Goal: Information Seeking & Learning: Learn about a topic

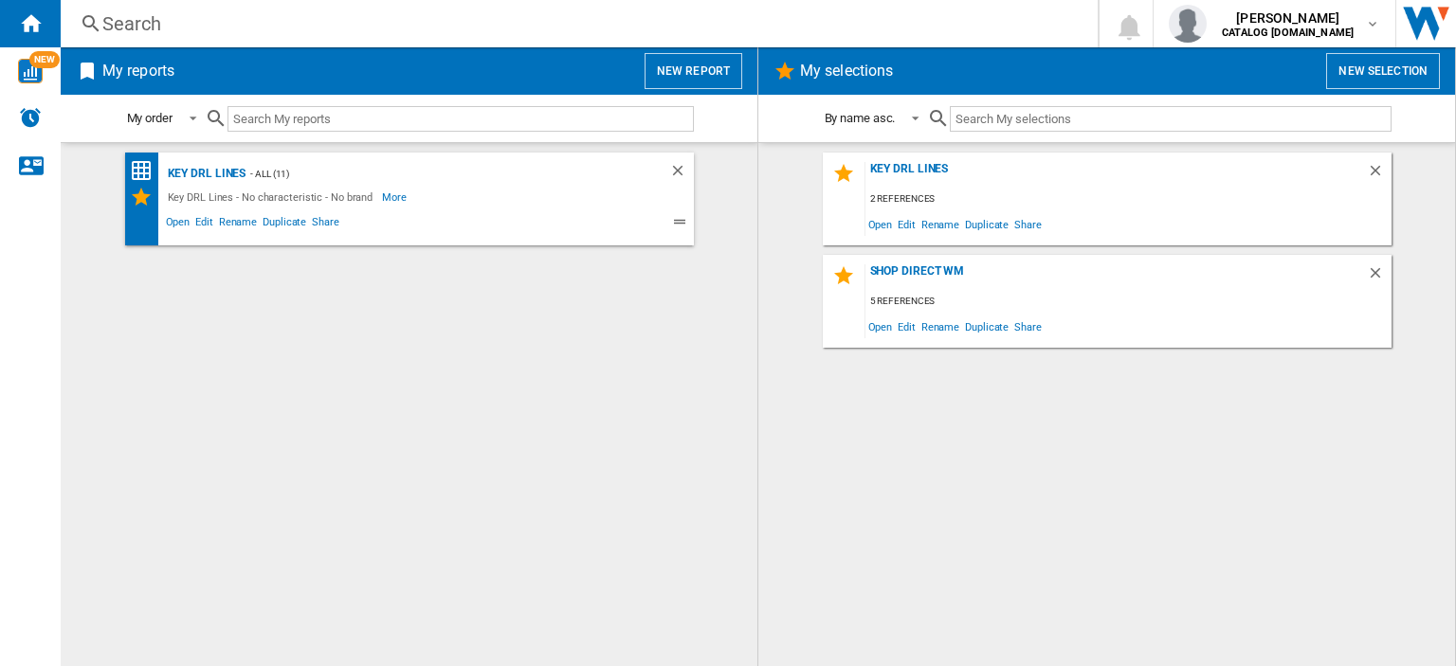
click at [121, 22] on div "Search" at bounding box center [575, 23] width 946 height 27
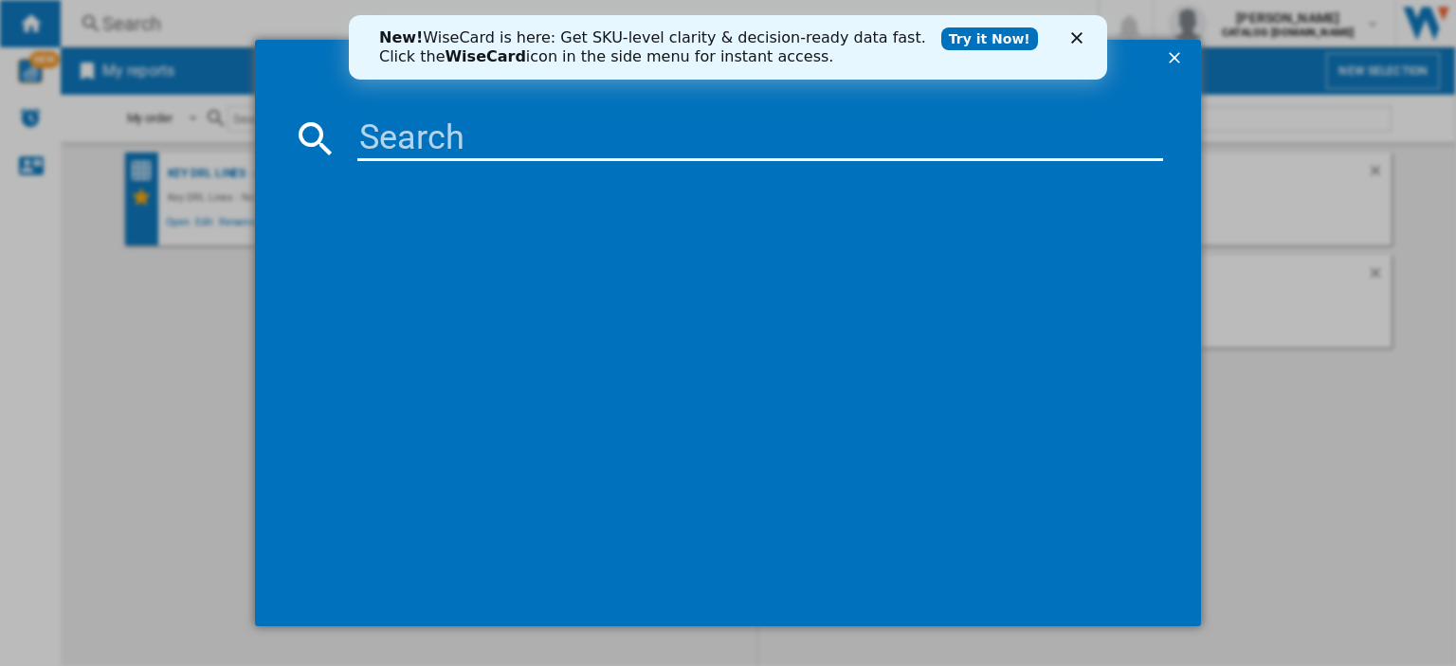
paste input "MC55251D"
type input "MC55251D"
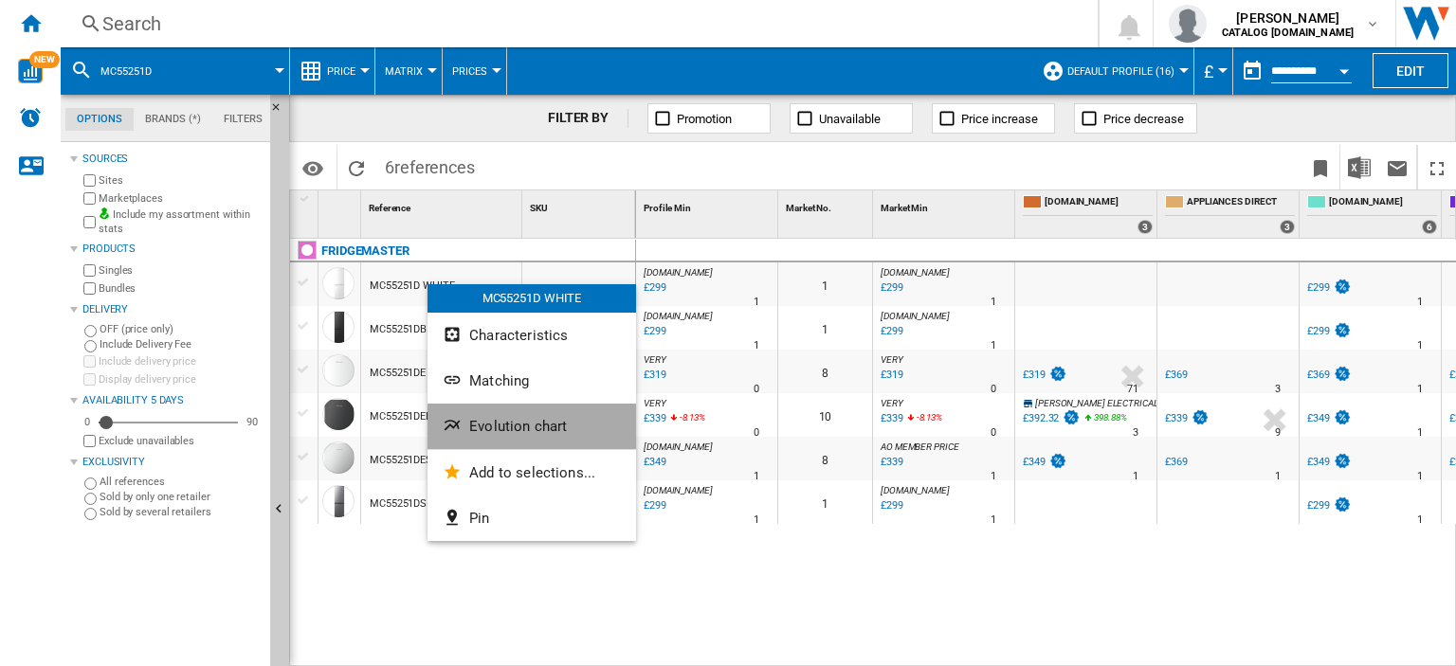
click at [520, 435] on span "Evolution chart" at bounding box center [518, 426] width 98 height 17
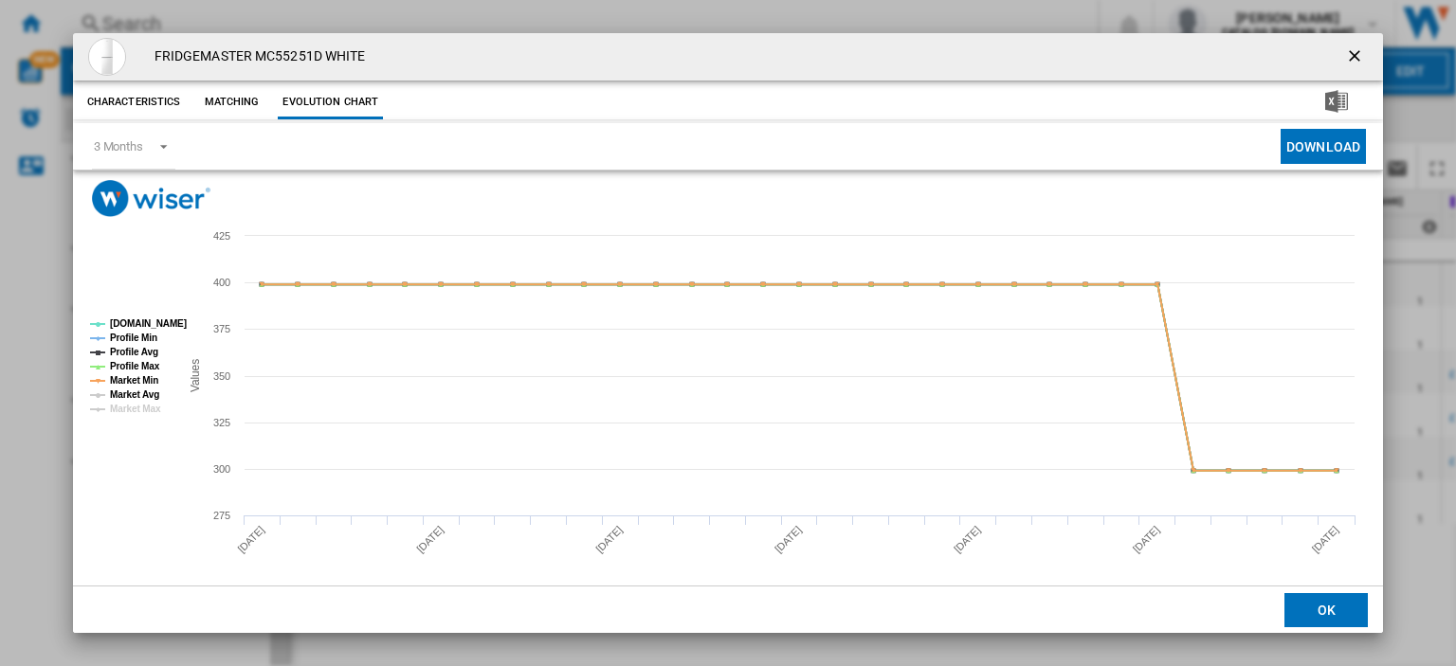
click at [121, 389] on tspan "Market Avg" at bounding box center [134, 394] width 49 height 10
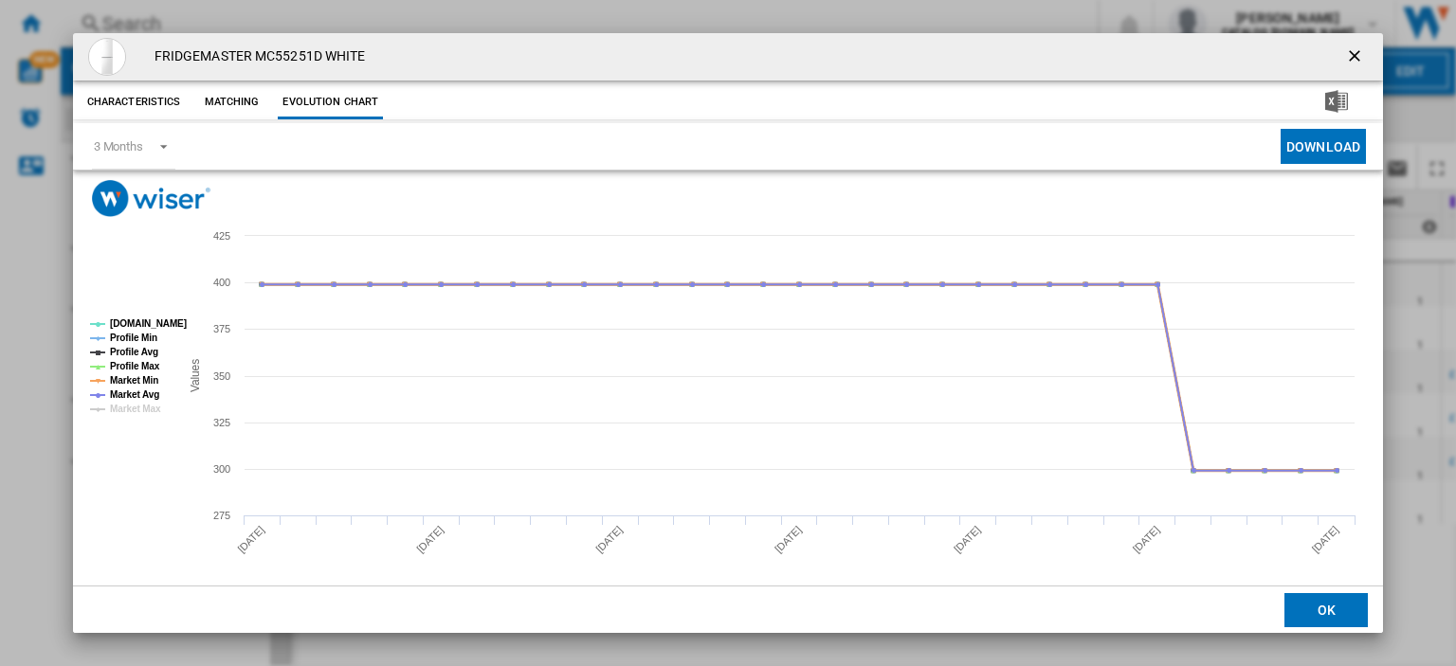
click at [121, 378] on tspan "Market Min" at bounding box center [134, 380] width 48 height 10
click at [124, 393] on tspan "Market Avg" at bounding box center [134, 394] width 49 height 10
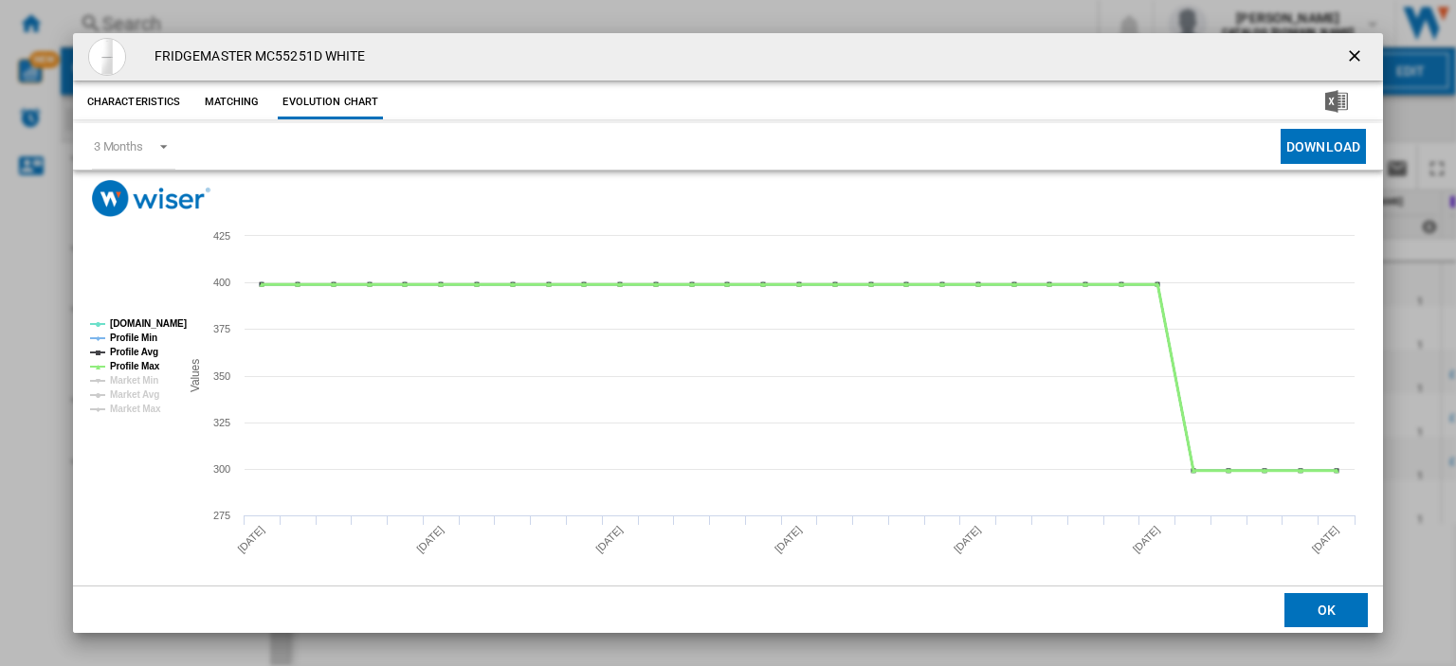
click at [122, 366] on tspan "Profile Max" at bounding box center [135, 366] width 50 height 10
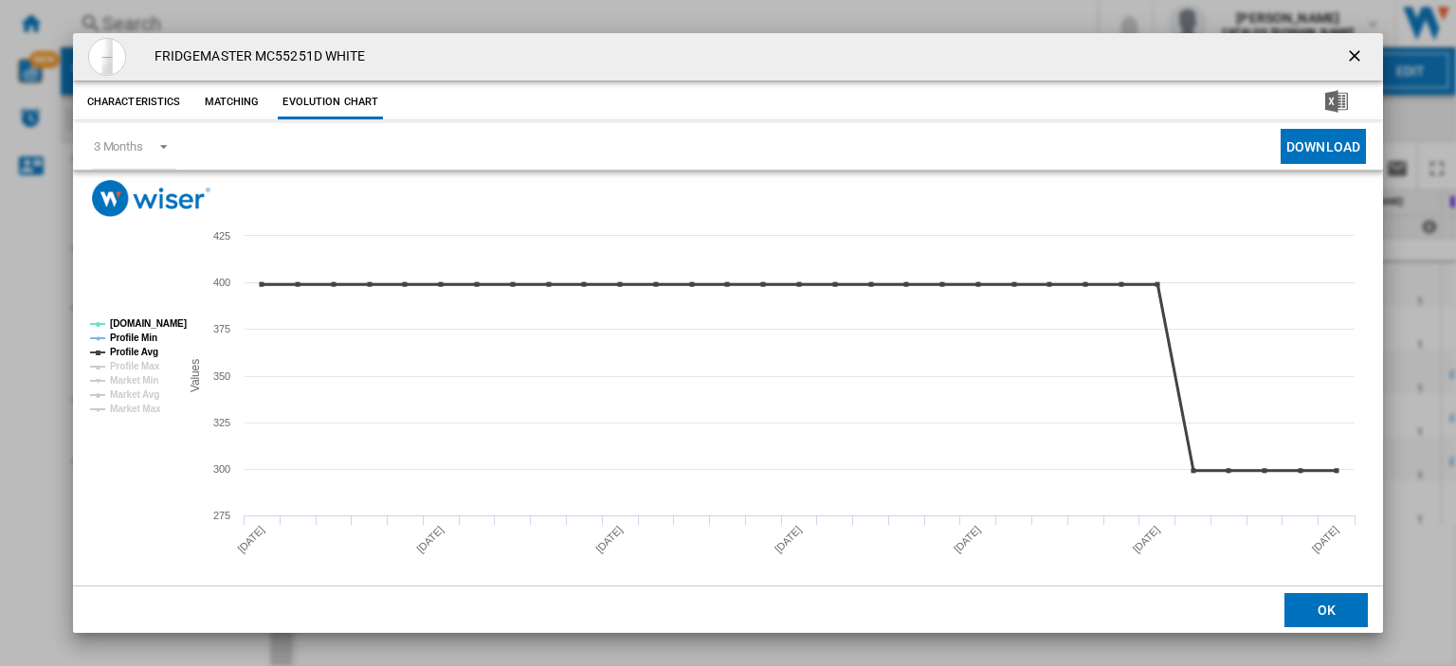
click at [125, 353] on tspan "Profile Avg" at bounding box center [134, 352] width 48 height 10
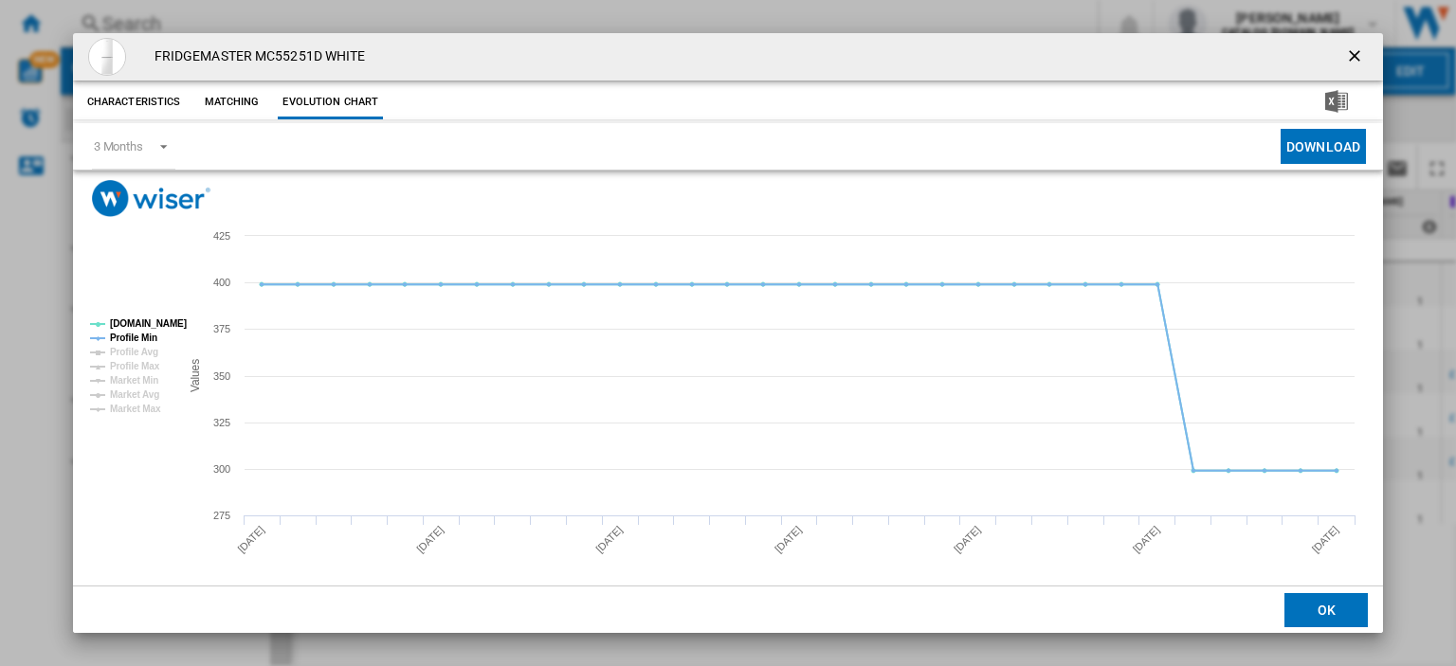
click at [994, 46] on div "FRIDGEMASTER MC55251D WHITE" at bounding box center [728, 56] width 1310 height 47
click at [1345, 53] on ng-md-icon "getI18NText('BUTTONS.CLOSE_DIALOG')" at bounding box center [1356, 57] width 23 height 23
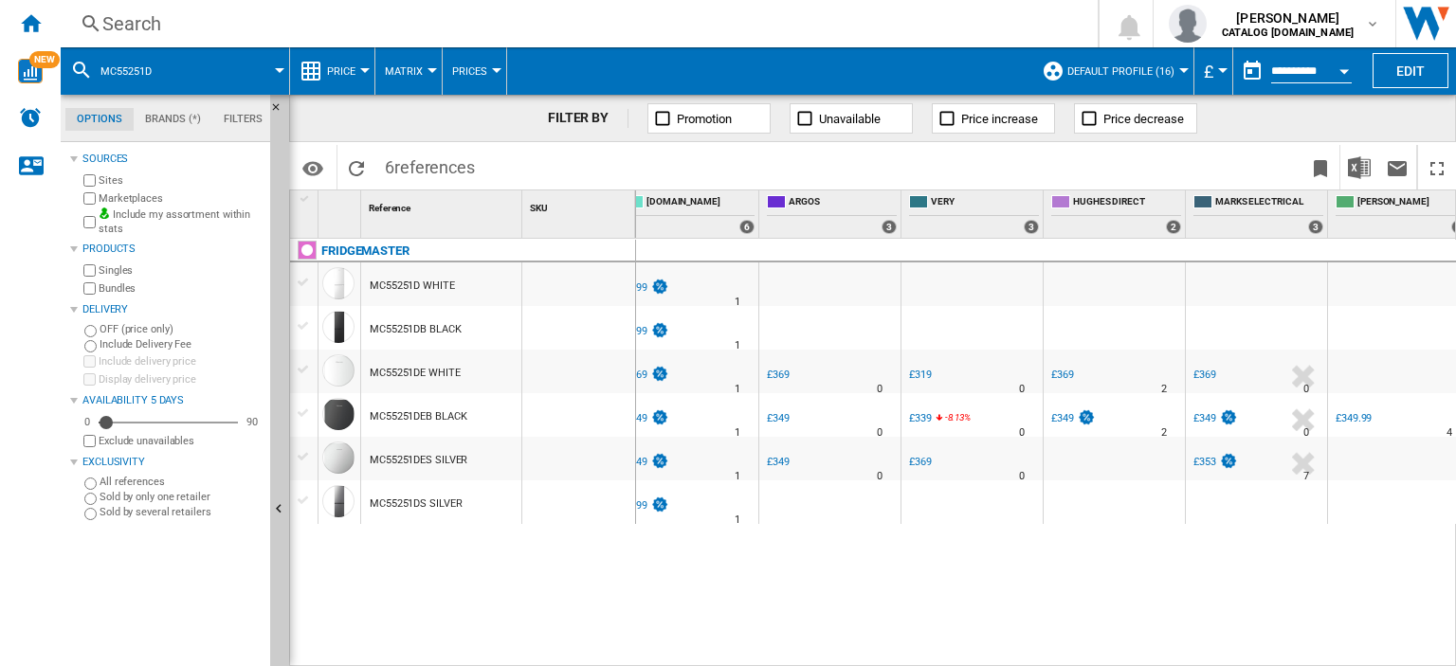
scroll to position [0, 674]
